Goal: Information Seeking & Learning: Learn about a topic

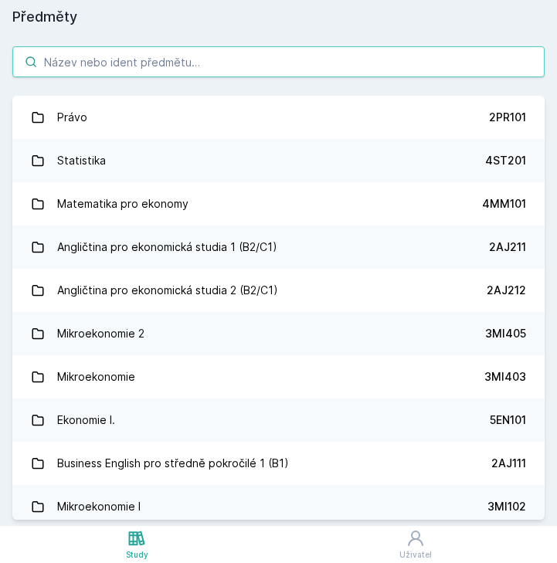
click at [175, 60] on input "search" at bounding box center [278, 61] width 532 height 31
paste input "4IT438"
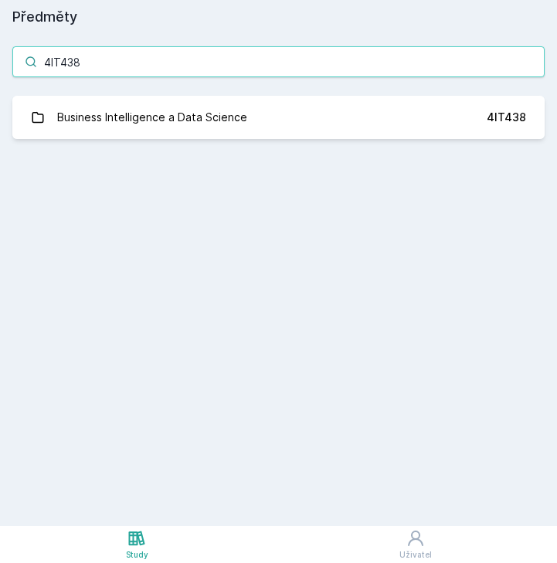
type input "4IT438"
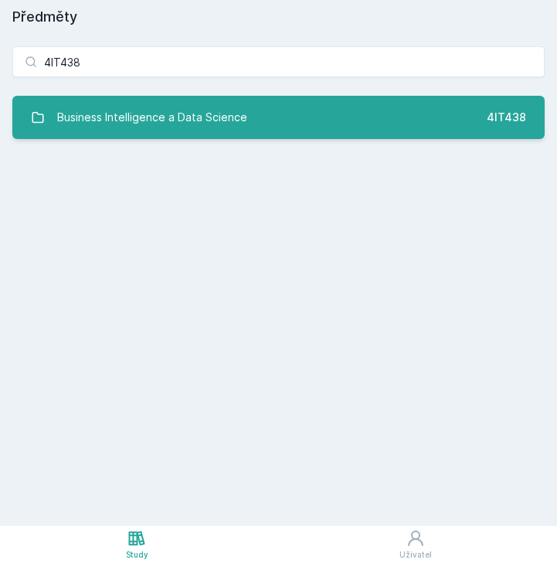
click at [161, 103] on div "Business Intelligence a Data Science" at bounding box center [152, 117] width 190 height 31
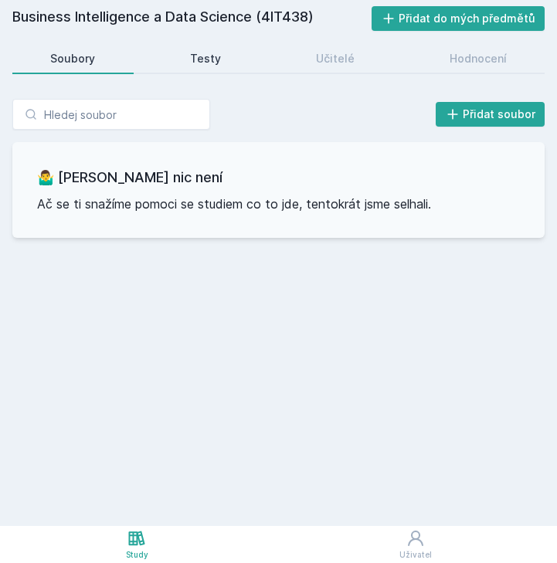
click at [207, 59] on div "Testy" at bounding box center [205, 58] width 31 height 15
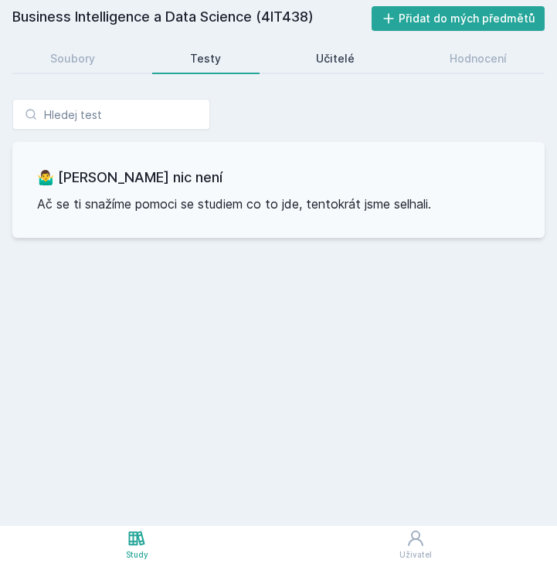
click at [327, 61] on div "Učitelé" at bounding box center [335, 58] width 39 height 15
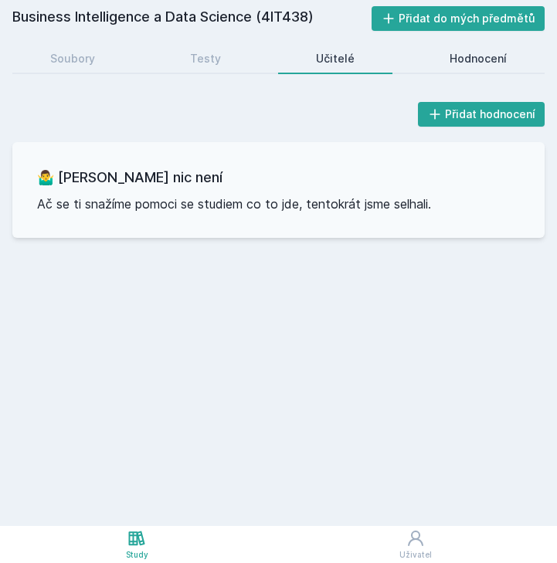
click at [442, 49] on link "Hodnocení" at bounding box center [478, 58] width 134 height 31
